Goal: Information Seeking & Learning: Learn about a topic

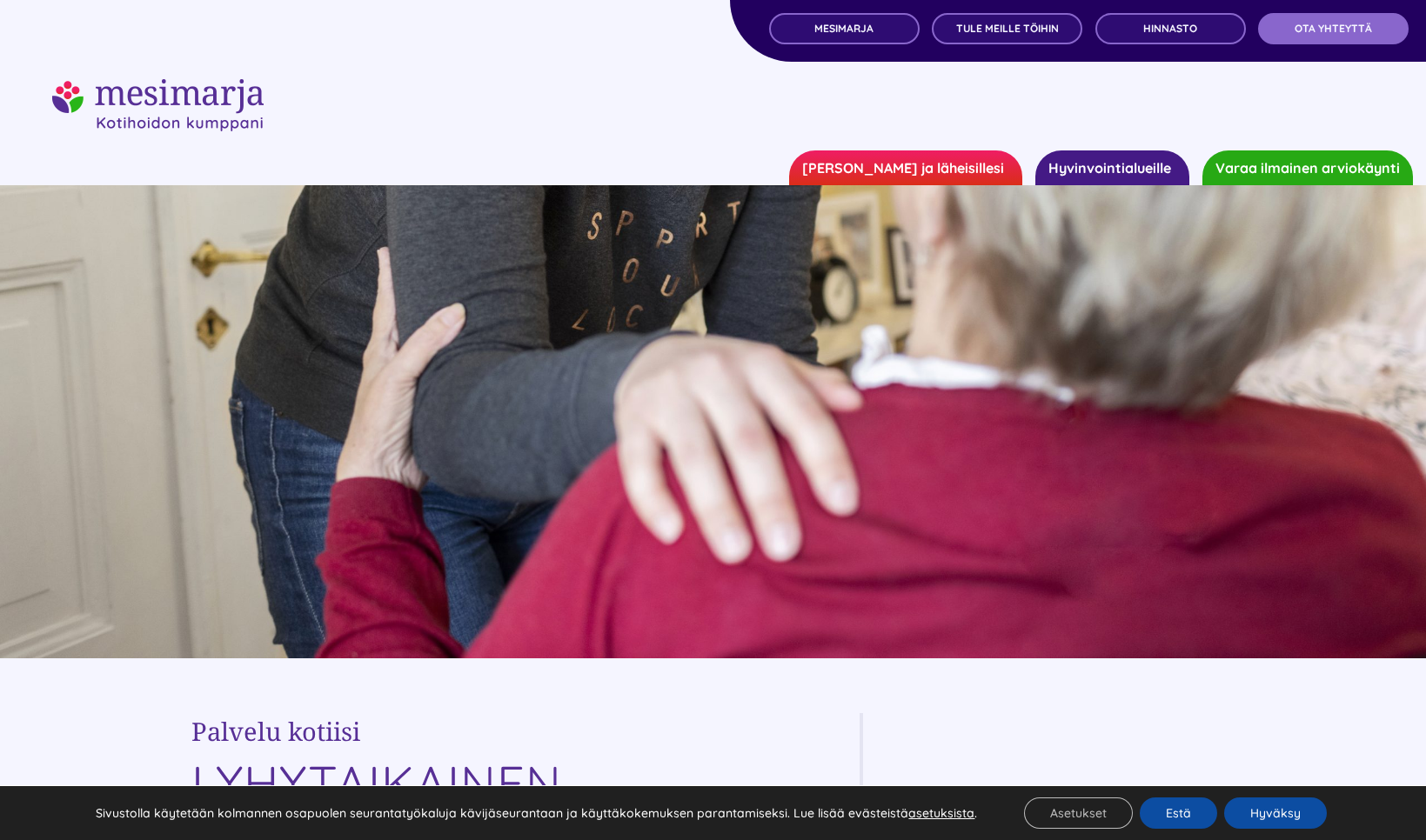
click at [441, 103] on div at bounding box center [713, 105] width 1321 height 52
